Goal: Contribute content: Add original content to the website for others to see

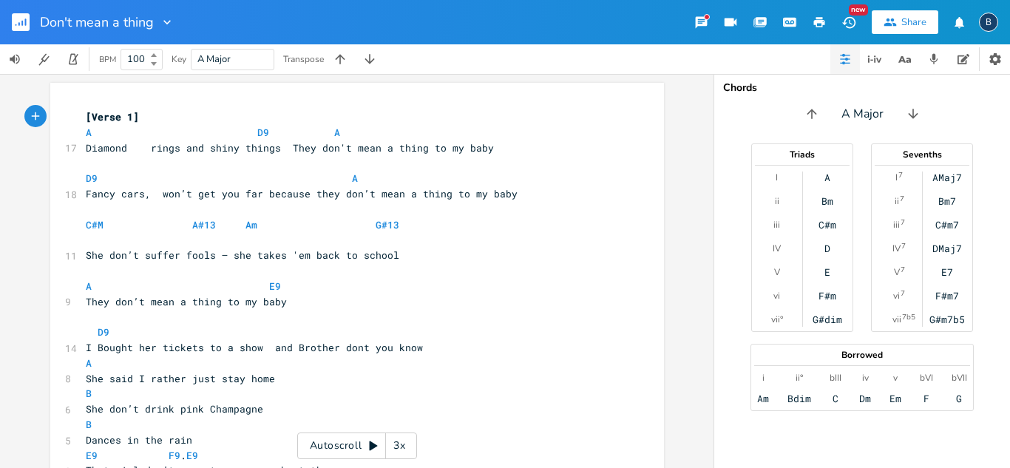
click at [820, 19] on icon "button" at bounding box center [819, 22] width 11 height 10
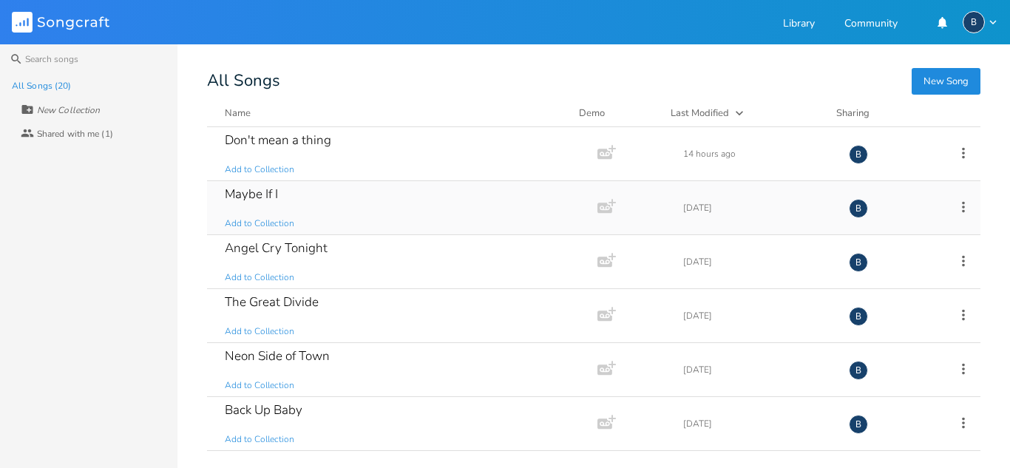
click at [270, 195] on div "Maybe If I" at bounding box center [251, 194] width 53 height 13
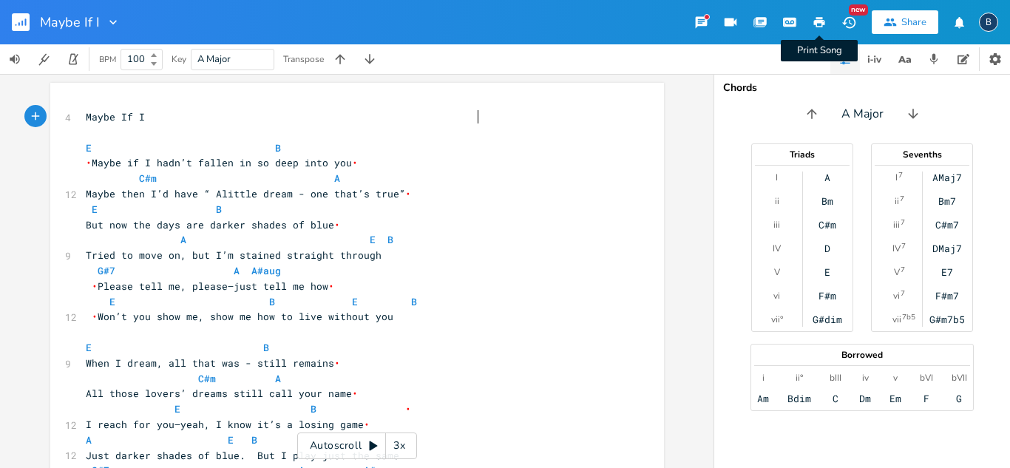
click at [816, 19] on icon "button" at bounding box center [819, 22] width 11 height 10
drag, startPoint x: 38, startPoint y: 39, endPoint x: 15, endPoint y: 24, distance: 28.3
click at [35, 39] on button "button" at bounding box center [27, 21] width 30 height 35
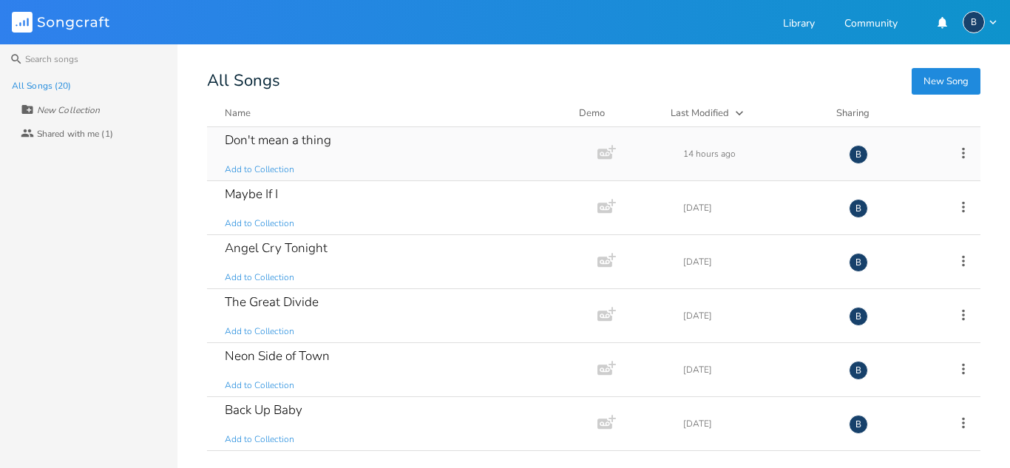
click at [294, 137] on div "Don't mean a thing" at bounding box center [278, 140] width 106 height 13
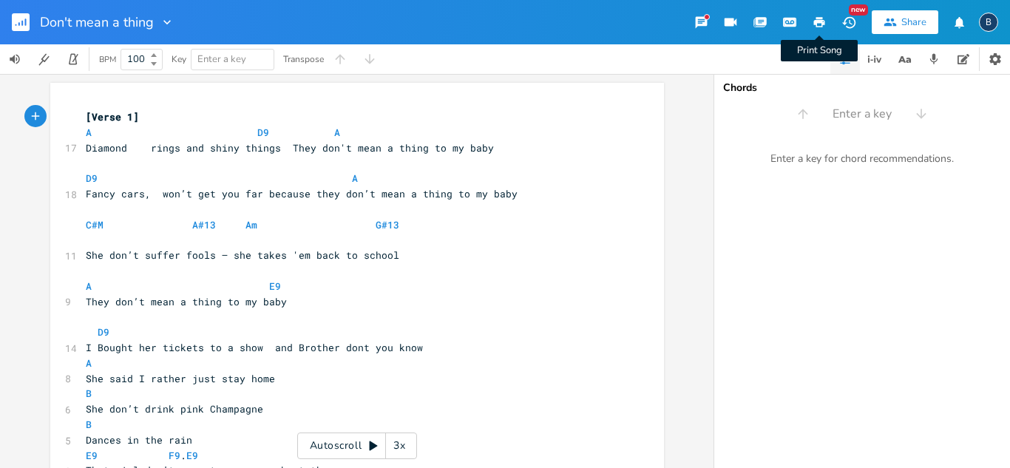
click at [816, 22] on icon "button" at bounding box center [819, 22] width 11 height 10
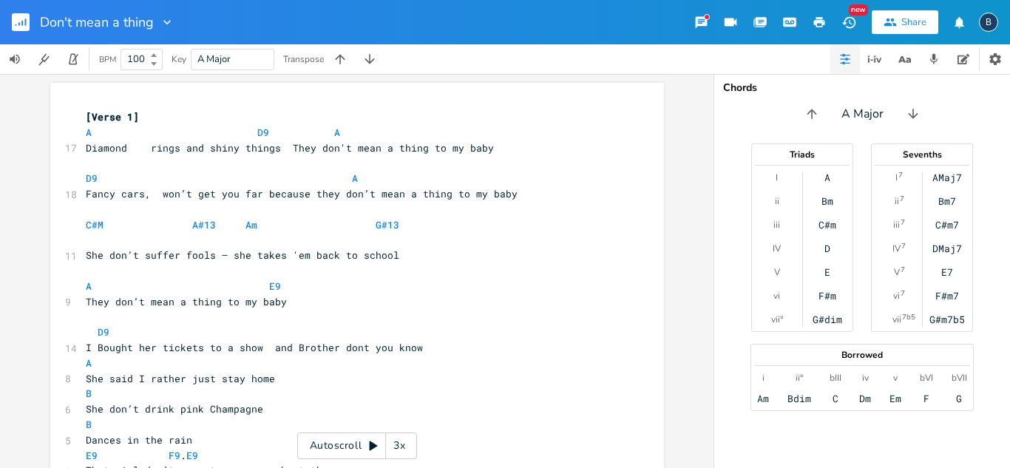
click at [821, 21] on icon "button" at bounding box center [819, 22] width 11 height 10
click at [822, 24] on icon "button" at bounding box center [819, 22] width 11 height 10
click at [24, 22] on rect "button" at bounding box center [21, 22] width 18 height 18
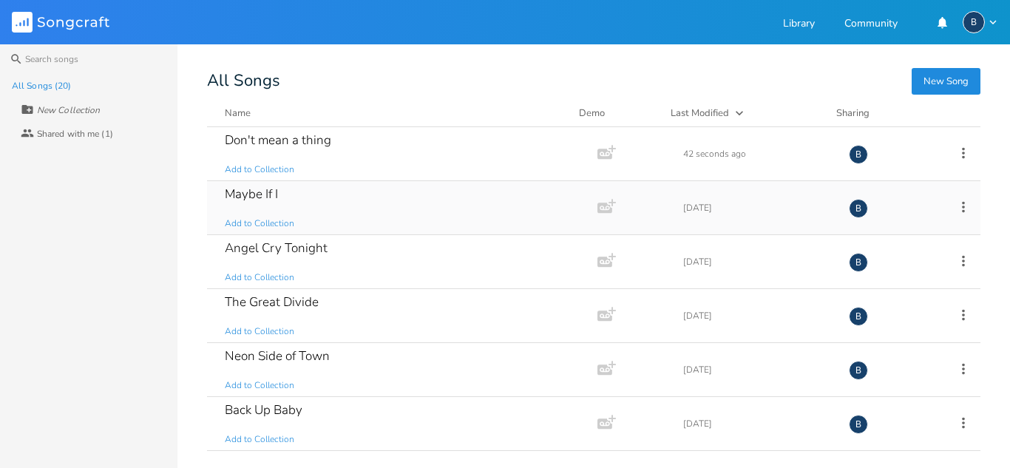
click at [266, 197] on div "Maybe If I" at bounding box center [251, 194] width 53 height 13
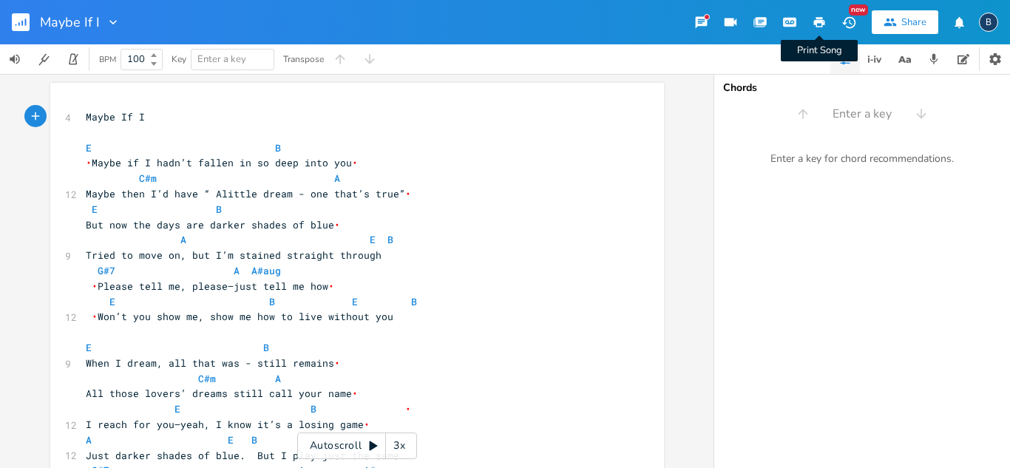
click at [818, 22] on icon "button" at bounding box center [819, 22] width 11 height 10
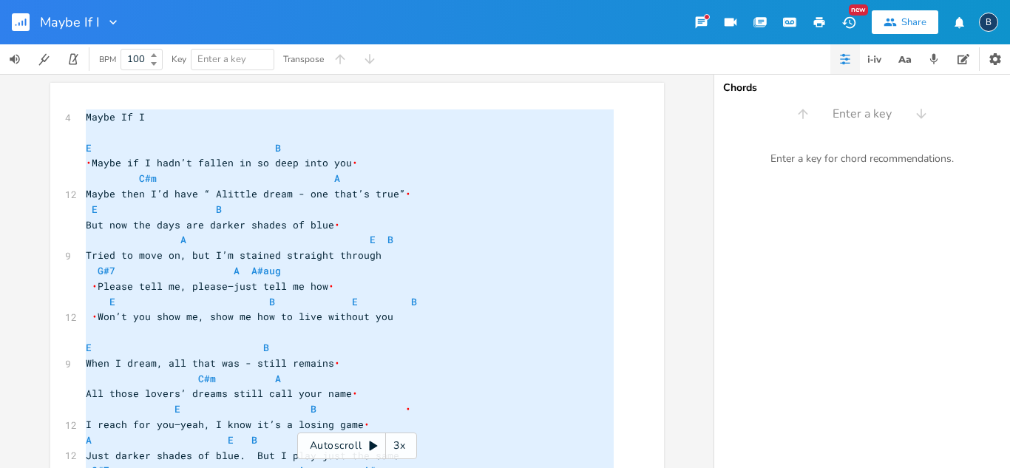
type textarea "Maybe If I E B Maybe if I hadn’t fallen in so deep into you  C#m A Maybe then I…"
drag, startPoint x: 78, startPoint y: 112, endPoint x: 1009, endPoint y: 441, distance: 988.1
click at [1009, 441] on div "x 4 Maybe If I ​ E B • Maybe if I hadn’t fallen in so deep into you • C#m A 12 …" at bounding box center [505, 271] width 1010 height 394
click at [692, 198] on div "x 4 Maybe If I ​ E B • Maybe if I hadn’t fallen in so deep into you • C#m A 12 …" at bounding box center [357, 271] width 714 height 394
click at [622, 315] on div "x 4 Maybe If I ​ E B • Maybe if I hadn’t fallen in so deep into you • C#m A 12 …" at bounding box center [368, 347] width 571 height 483
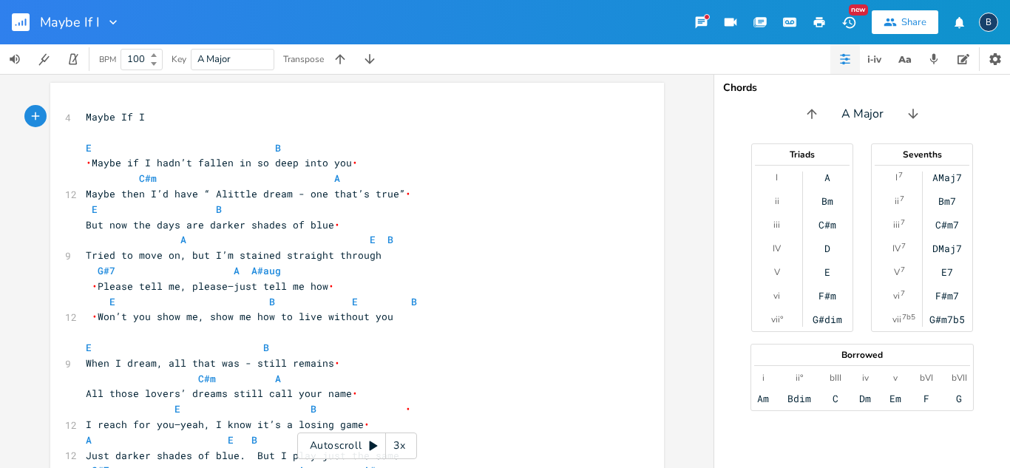
click at [817, 25] on icon "button" at bounding box center [819, 22] width 11 height 10
click at [819, 20] on icon "button" at bounding box center [819, 22] width 11 height 10
click at [819, 27] on icon "button" at bounding box center [819, 22] width 13 height 13
type textarea "​"
drag, startPoint x: 348, startPoint y: 161, endPoint x: 388, endPoint y: 139, distance: 46.3
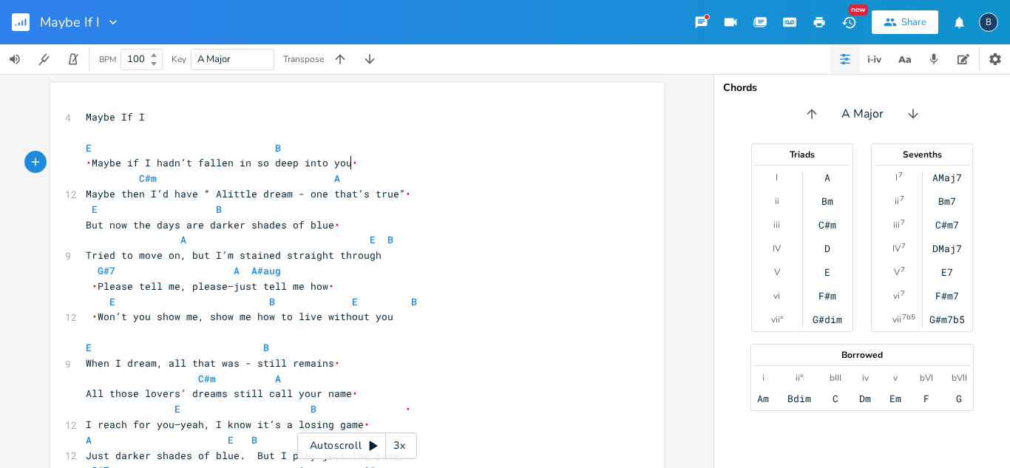
click at [455, 107] on div "xxxxxxxxxx 4 Maybe If I ​ E B • Maybe if I hadn’t fallen in so deep into you • …" at bounding box center [350, 347] width 534 height 483
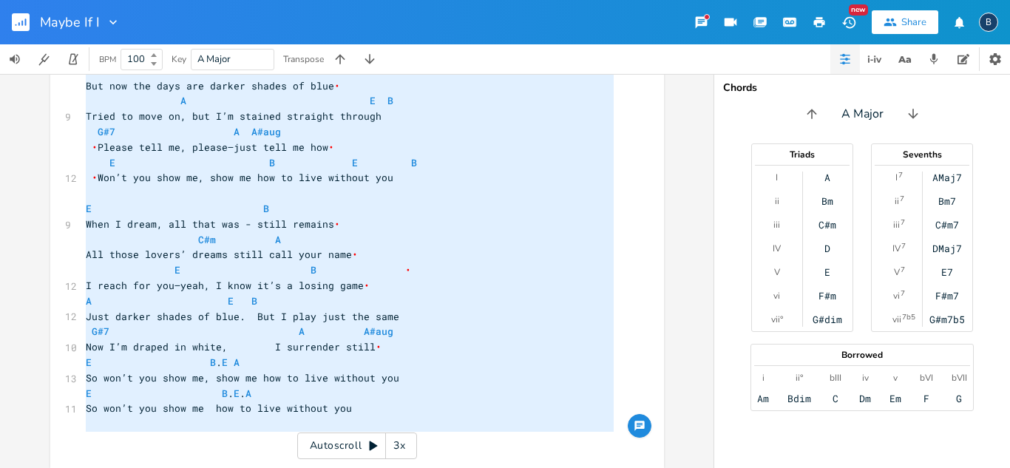
drag, startPoint x: 85, startPoint y: 111, endPoint x: 455, endPoint y: 495, distance: 533.9
click at [455, 467] on html "Maybe If I New Share B BPM 100 Key A Major Transpose x 4 Maybe If I ​ E B • May…" at bounding box center [505, 234] width 1010 height 468
type textarea "lore Ip D S A Conse ad E sedd’e tempor in ut labo etdo mag  A#e A Minim veni Q’…"
click at [641, 94] on div "x 4 Maybe If I ​ E B • Maybe if I hadn’t fallen in so deep into you • C#m A 12 …" at bounding box center [368, 208] width 571 height 483
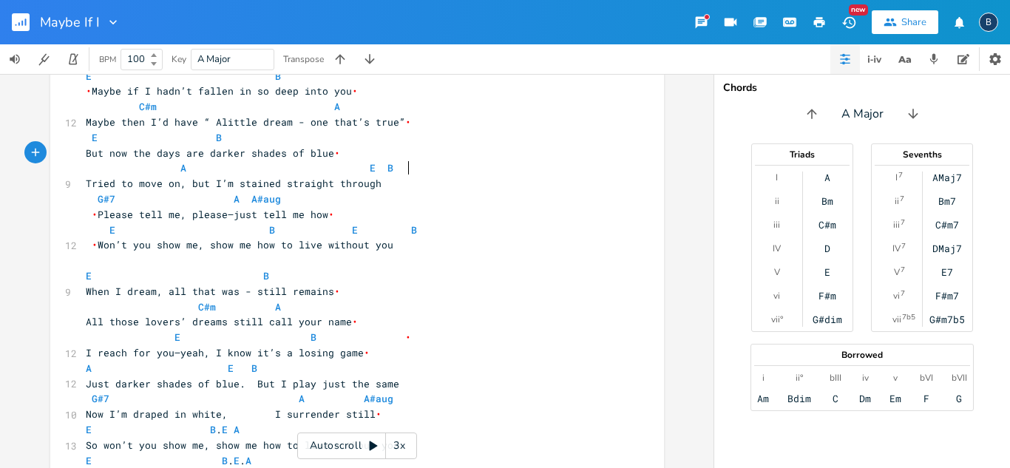
scroll to position [8, 0]
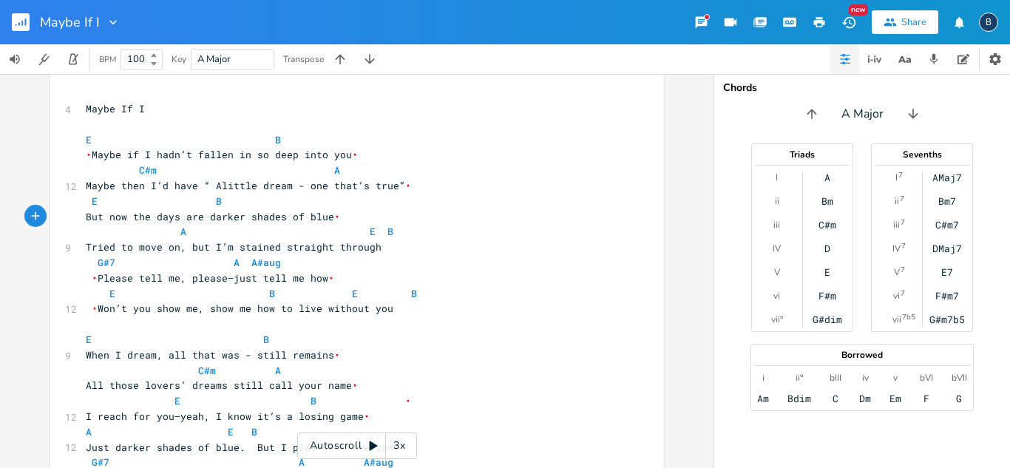
click at [819, 24] on icon "button" at bounding box center [819, 22] width 13 height 13
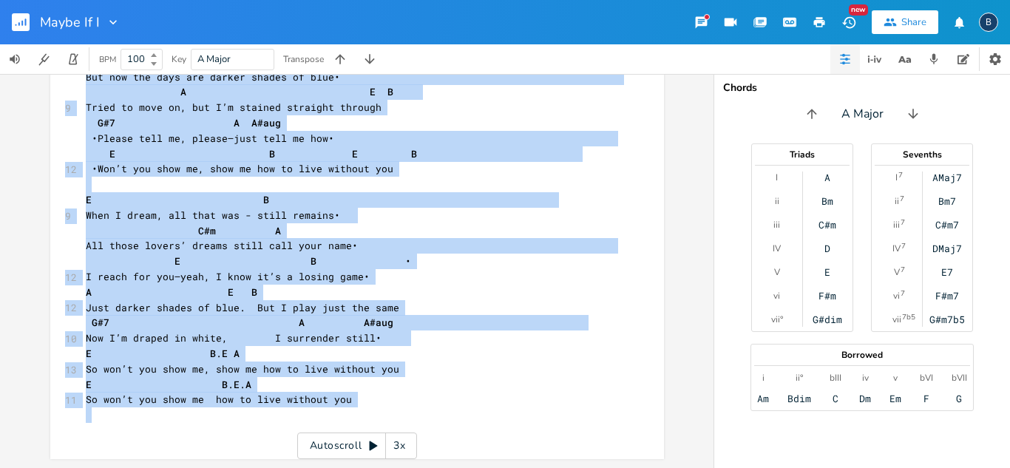
scroll to position [0, 0]
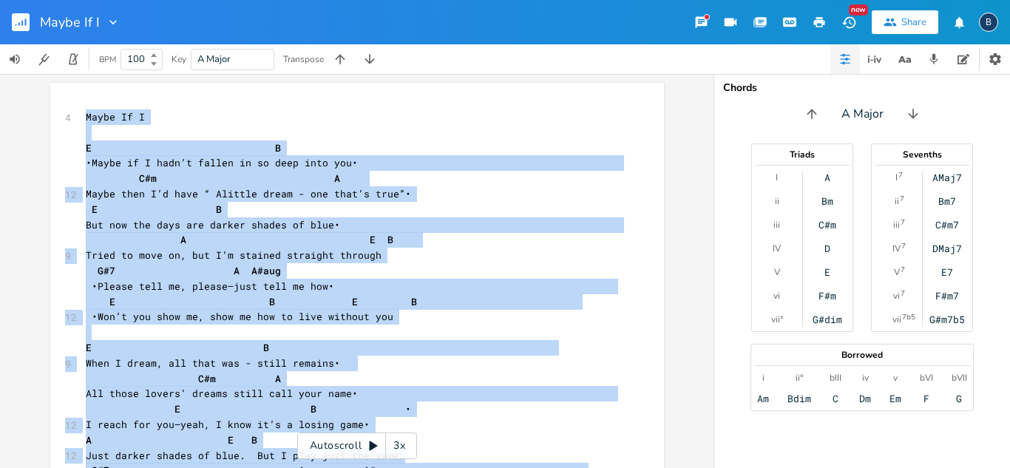
drag, startPoint x: 61, startPoint y: 95, endPoint x: 594, endPoint y: -64, distance: 556.3
click at [594, 0] on html "Maybe If I New Share B BPM 100 Key A Major Transpose x 4 Maybe If I ​ E B • May…" at bounding box center [505, 234] width 1010 height 468
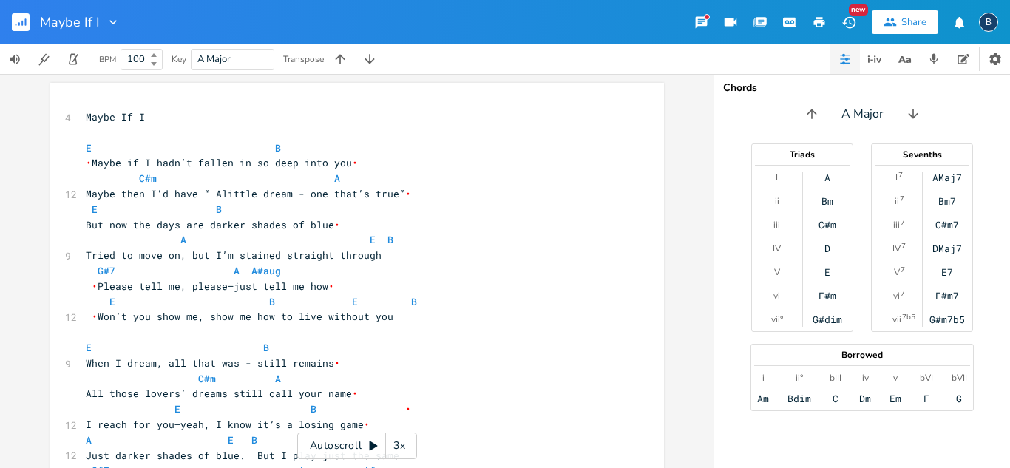
click at [688, 112] on div "x 4 Maybe If I ​ E B • Maybe if I hadn’t fallen in so deep into you • C#m A 12 …" at bounding box center [357, 271] width 714 height 394
click at [894, 21] on icon "button" at bounding box center [890, 22] width 13 height 13
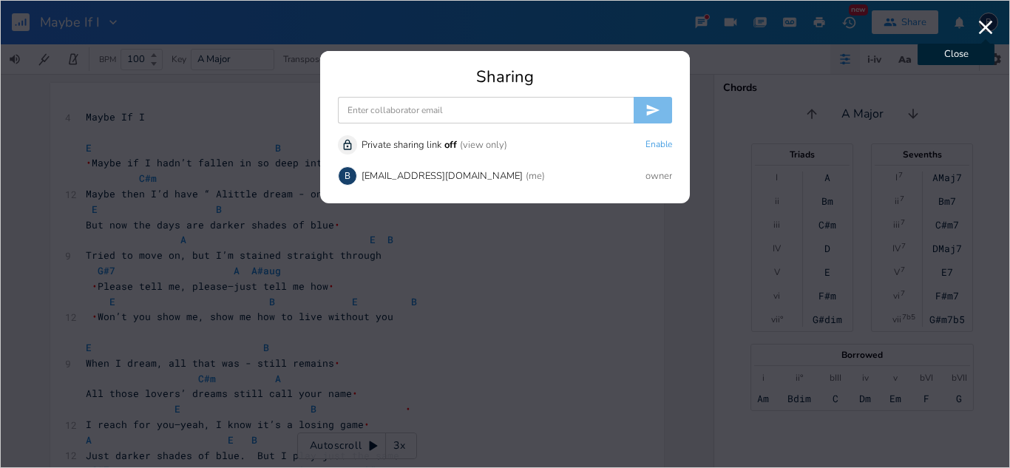
click at [989, 21] on icon "button" at bounding box center [986, 28] width 24 height 24
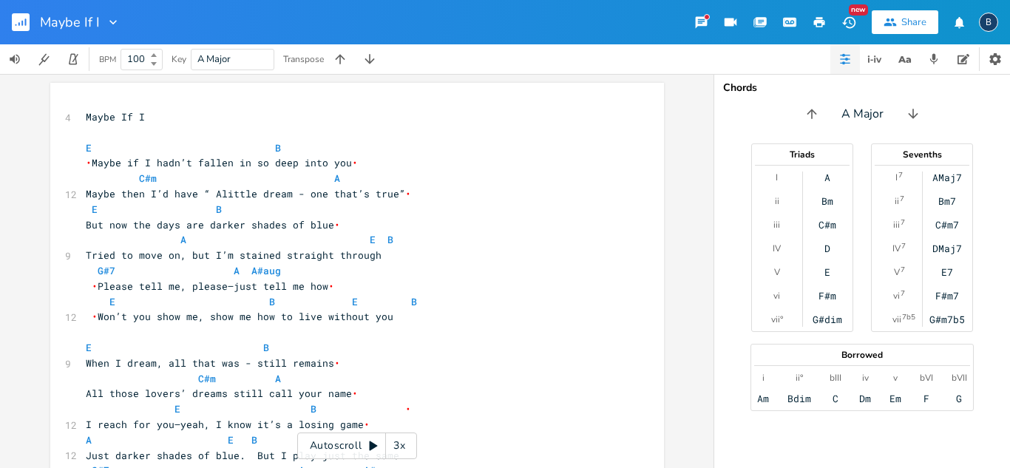
click at [20, 25] on rect "button" at bounding box center [21, 22] width 18 height 18
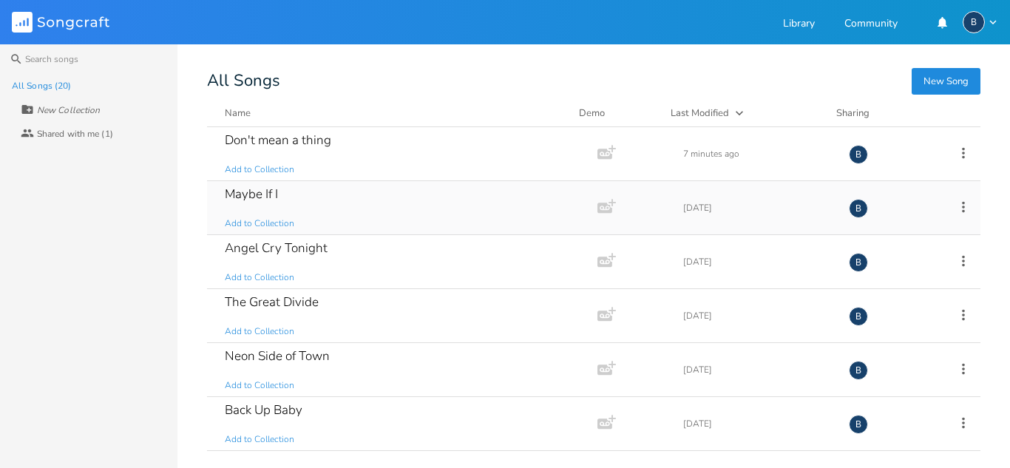
click at [955, 206] on icon at bounding box center [963, 207] width 16 height 16
click at [873, 257] on span "Duplicate Make a Copy" at bounding box center [873, 255] width 65 height 10
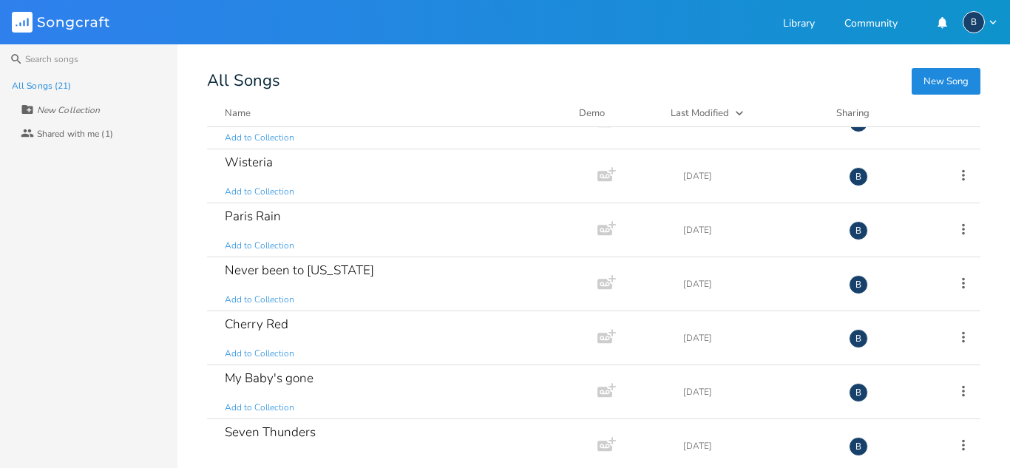
scroll to position [804, 0]
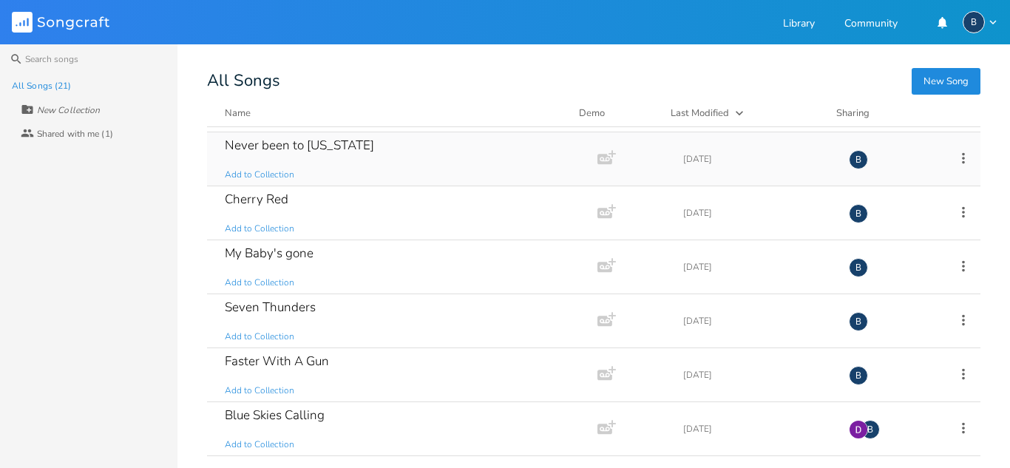
click at [316, 149] on div "Never been to [US_STATE]" at bounding box center [299, 145] width 149 height 13
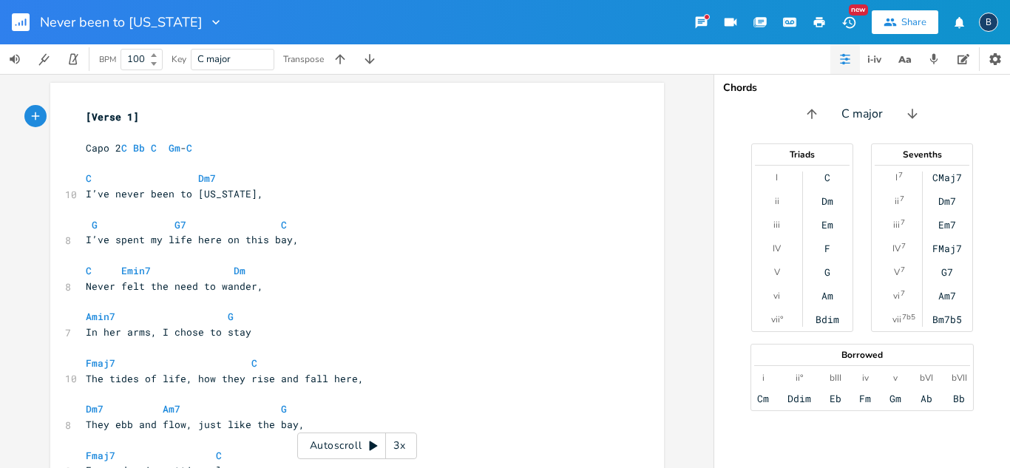
click at [816, 18] on icon "button" at bounding box center [819, 22] width 13 height 13
drag, startPoint x: 70, startPoint y: 117, endPoint x: 388, endPoint y: 166, distance: 321.8
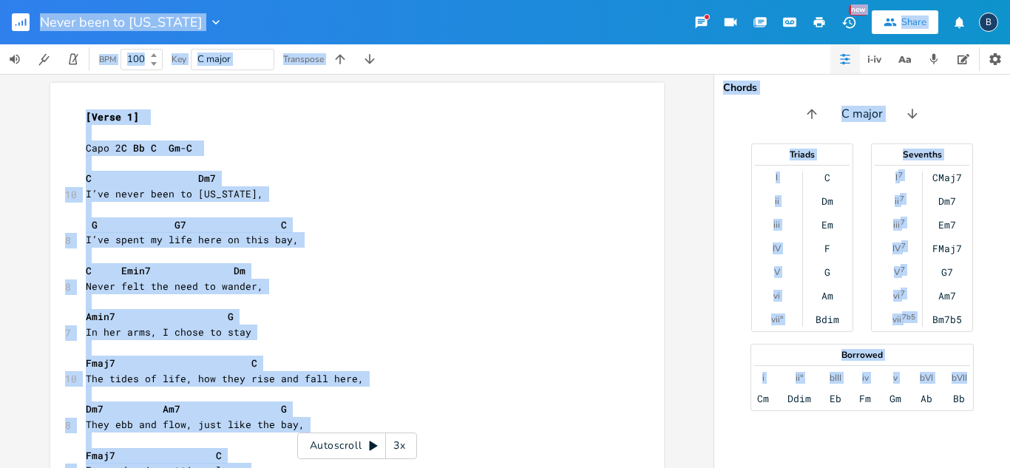
click at [444, 18] on div "Never been to [US_STATE] New Share B" at bounding box center [505, 22] width 1010 height 44
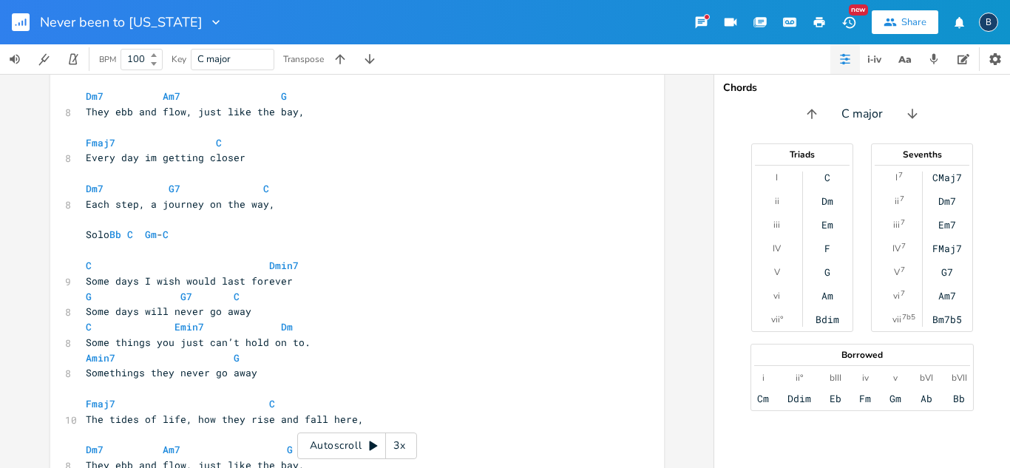
scroll to position [370, 0]
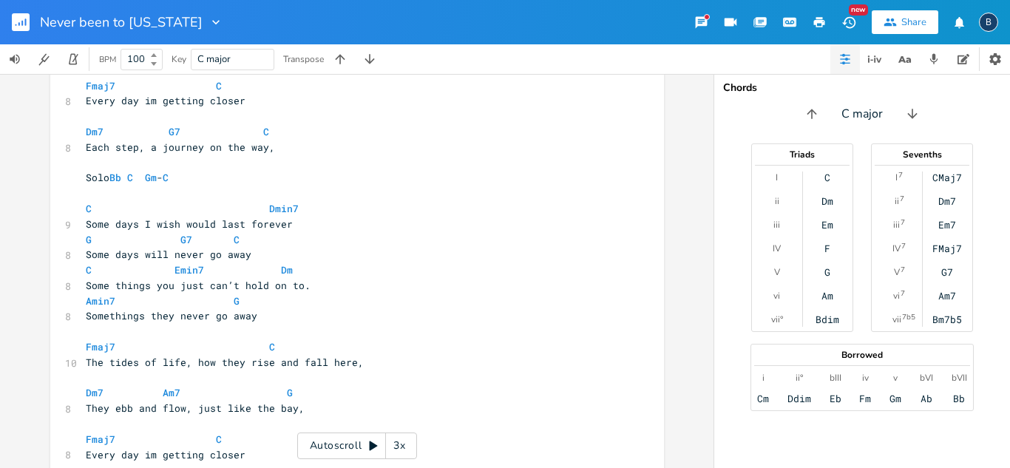
click at [988, 28] on div "B" at bounding box center [988, 22] width 19 height 19
click at [923, 126] on span "Sign Out" at bounding box center [912, 128] width 35 height 10
